Goal: Navigation & Orientation: Find specific page/section

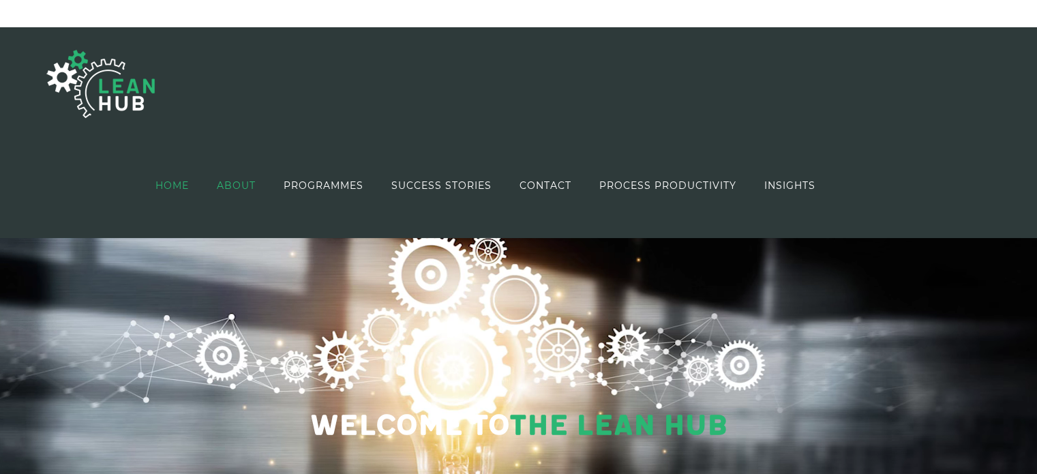
click at [243, 183] on span "ABOUT" at bounding box center [236, 186] width 39 height 10
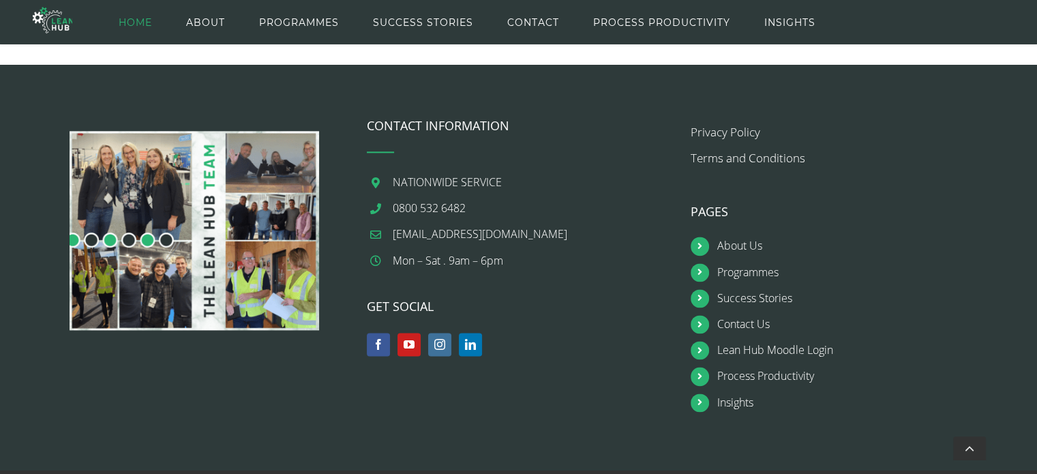
scroll to position [1756, 0]
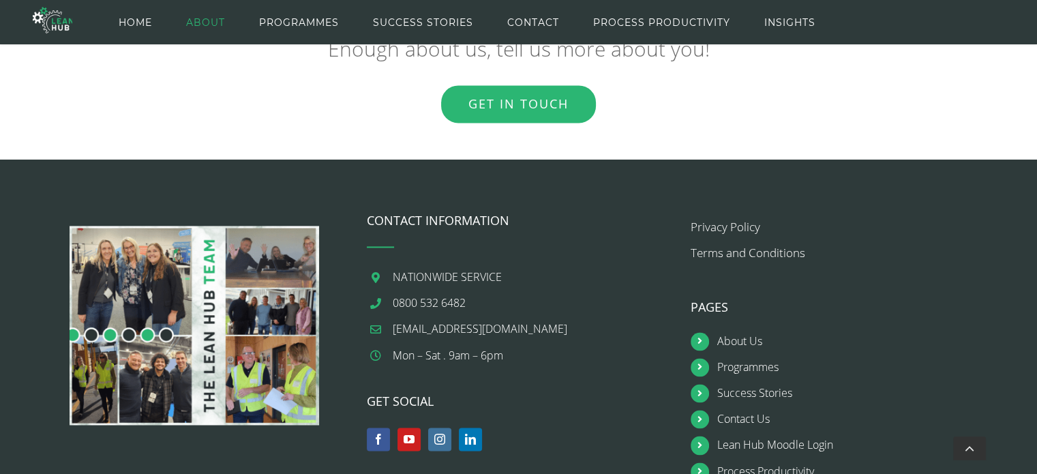
scroll to position [2113, 0]
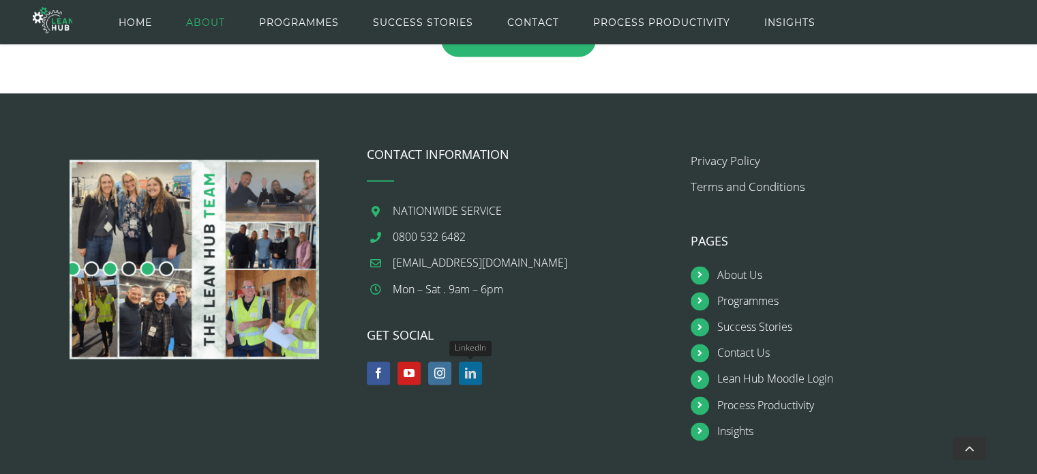
click at [472, 377] on link "LinkedIn" at bounding box center [470, 372] width 23 height 23
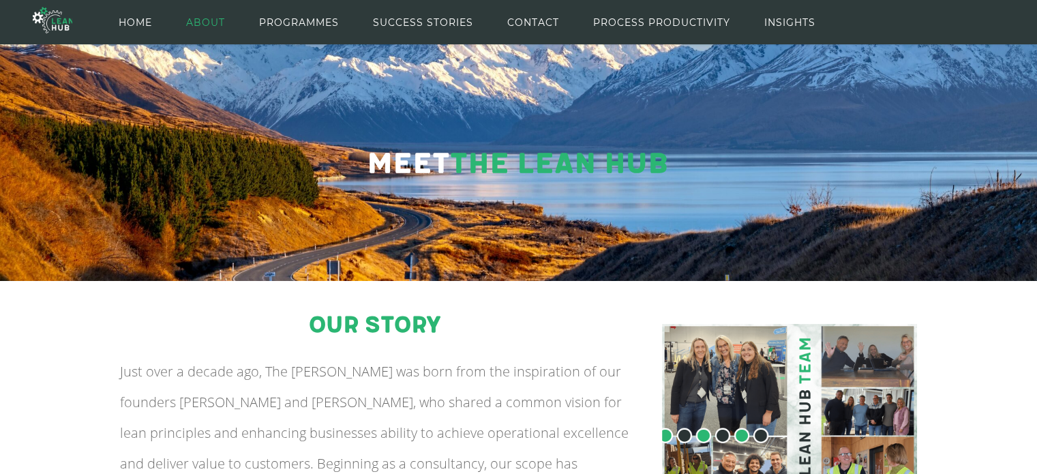
scroll to position [68, 0]
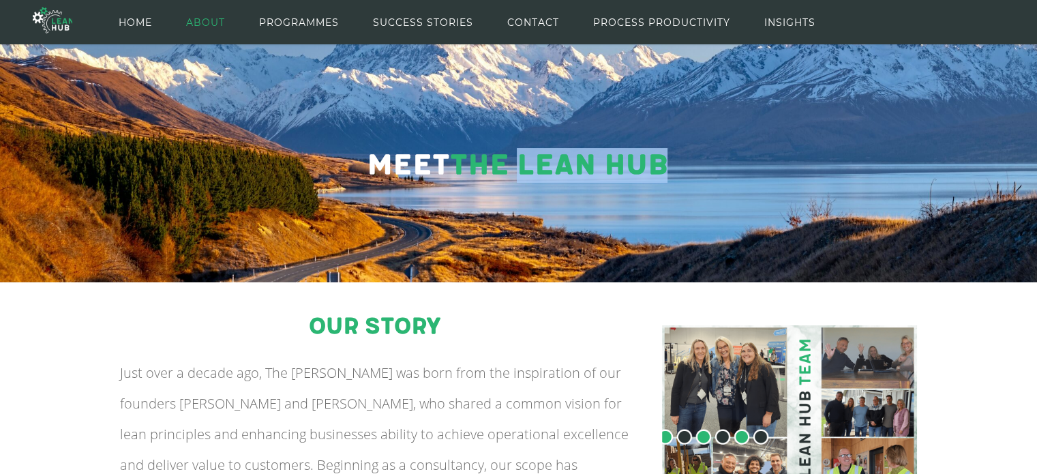
drag, startPoint x: 523, startPoint y: 159, endPoint x: 663, endPoint y: 164, distance: 140.5
click at [663, 164] on span "The Lean Hub" at bounding box center [558, 165] width 217 height 35
copy span "Lean Hub"
